Goal: Information Seeking & Learning: Learn about a topic

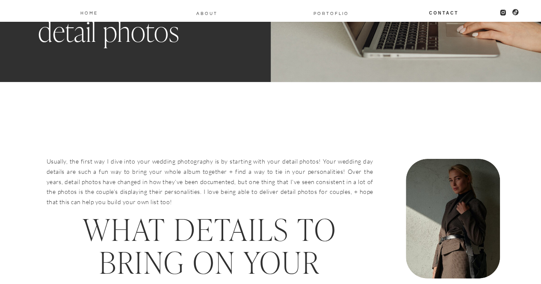
scroll to position [134, 0]
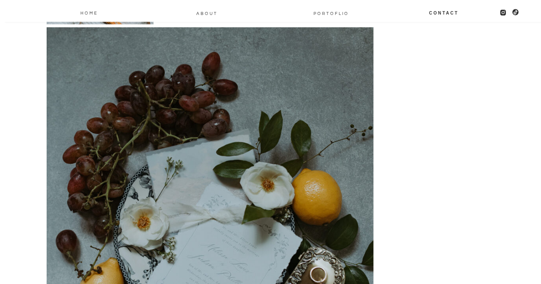
scroll to position [3039, 0]
